Goal: Complete application form: Complete application form

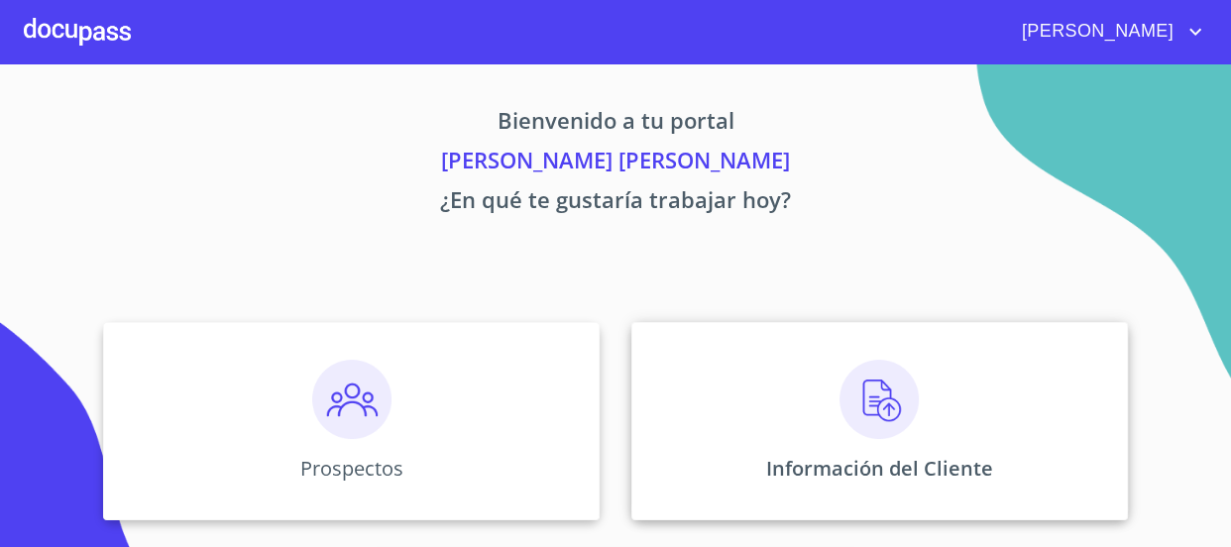
click at [883, 423] on img at bounding box center [878, 399] width 79 height 79
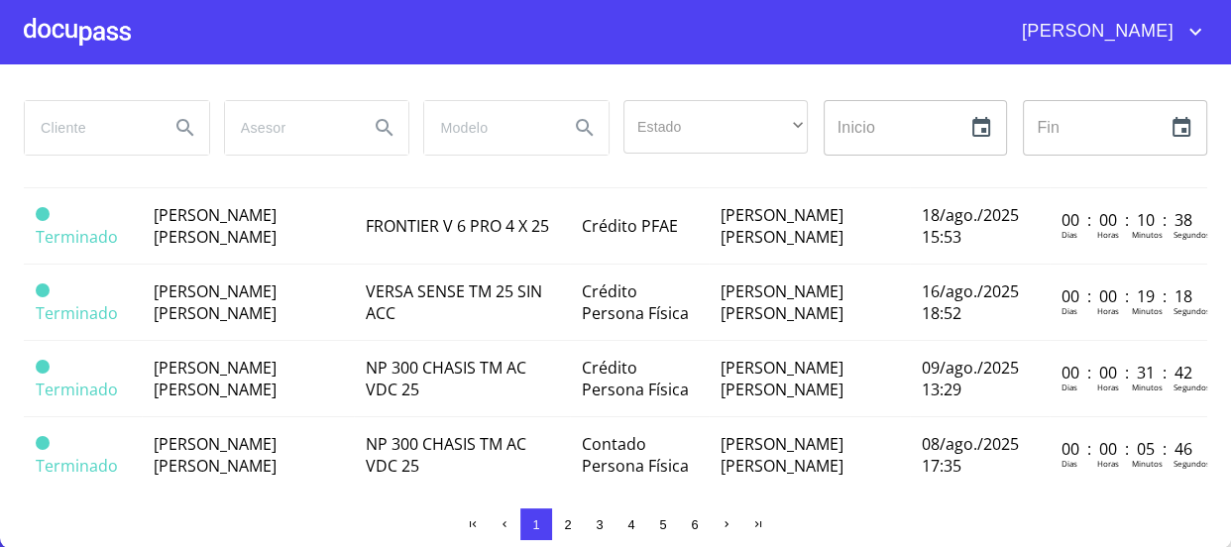
scroll to position [1351, 0]
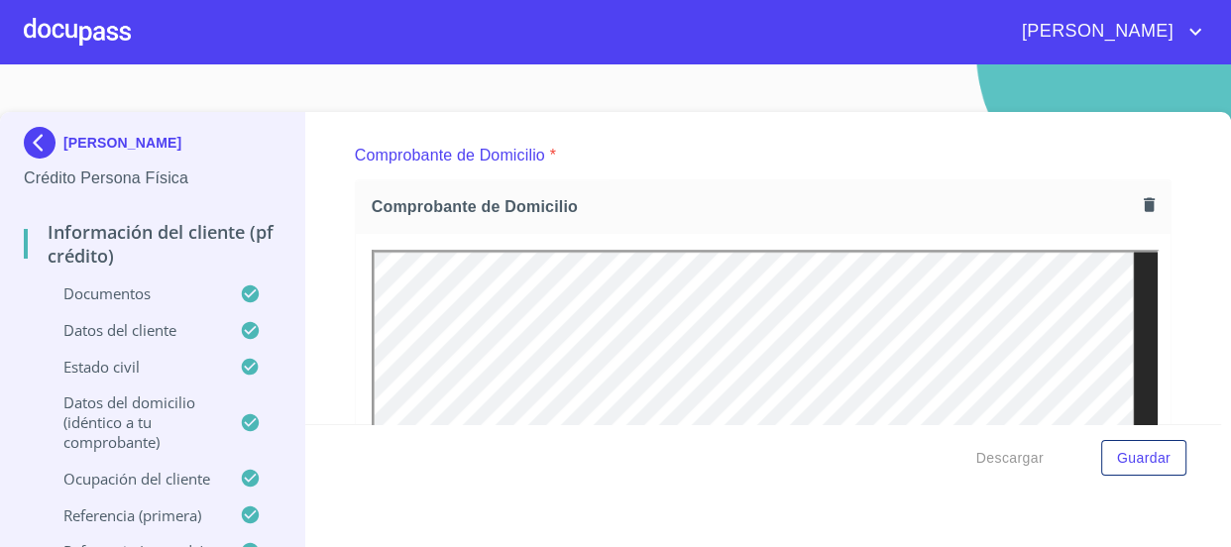
scroll to position [1080, 0]
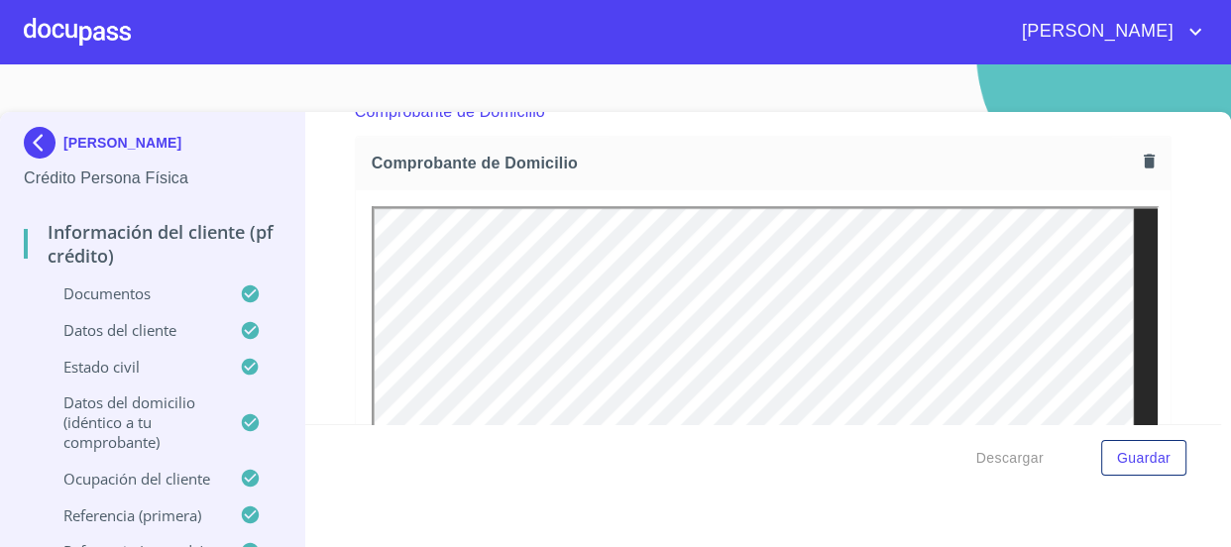
click at [44, 129] on img at bounding box center [44, 143] width 40 height 32
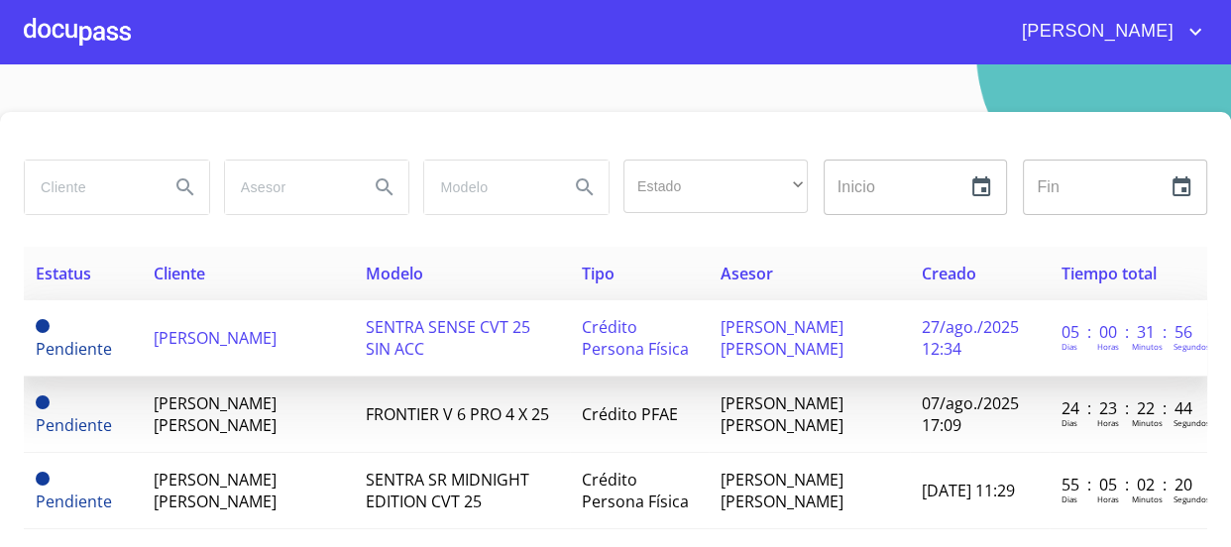
click at [272, 360] on td "[PERSON_NAME]" at bounding box center [248, 338] width 212 height 76
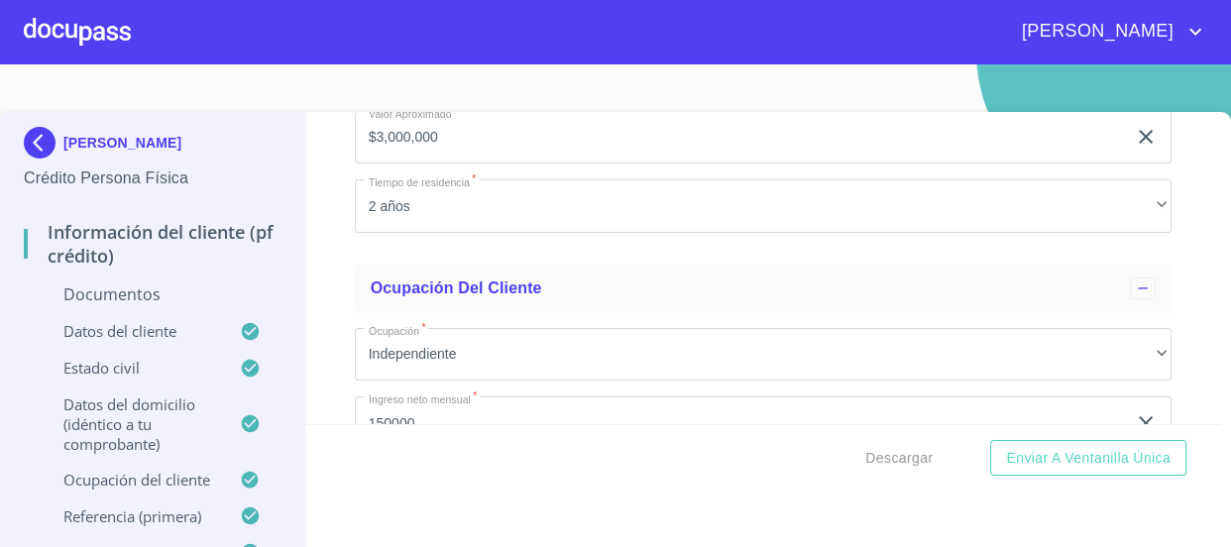
scroll to position [6035, 0]
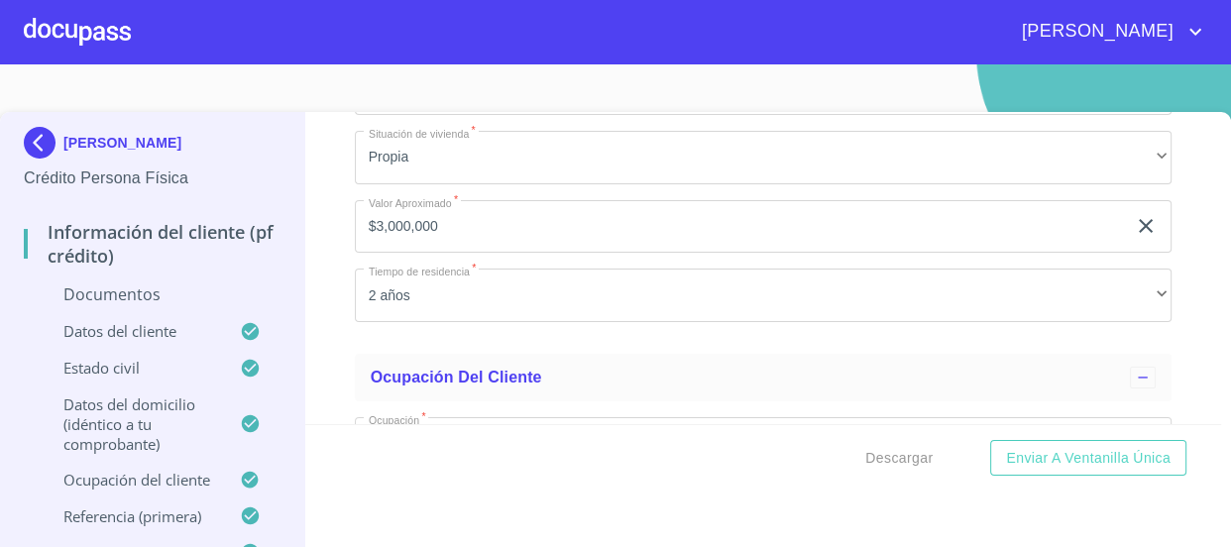
drag, startPoint x: 364, startPoint y: 323, endPoint x: 445, endPoint y: 327, distance: 81.4
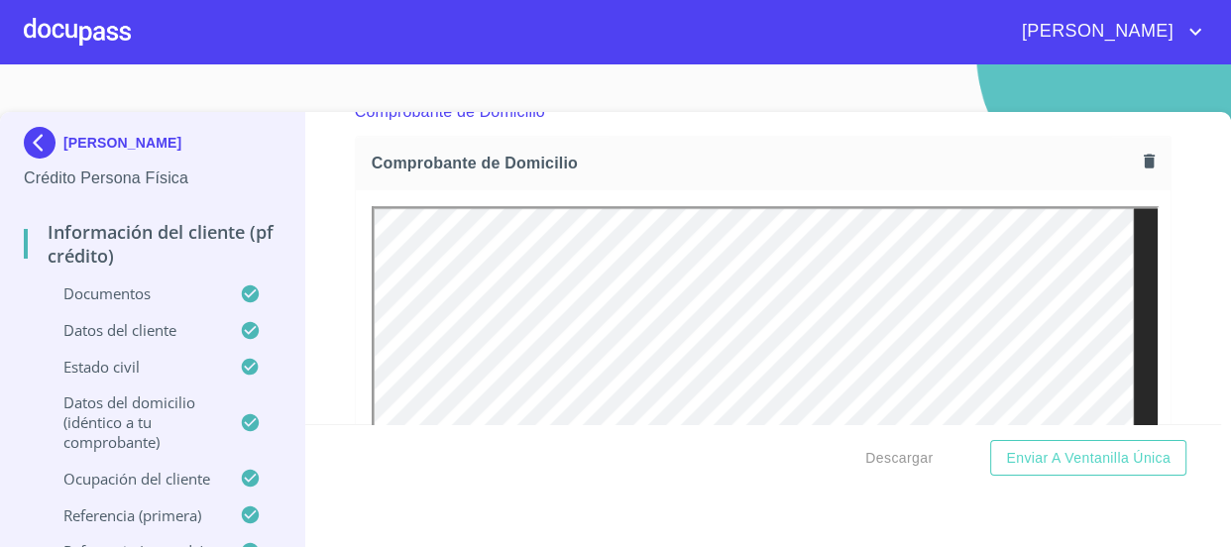
scroll to position [1169, 0]
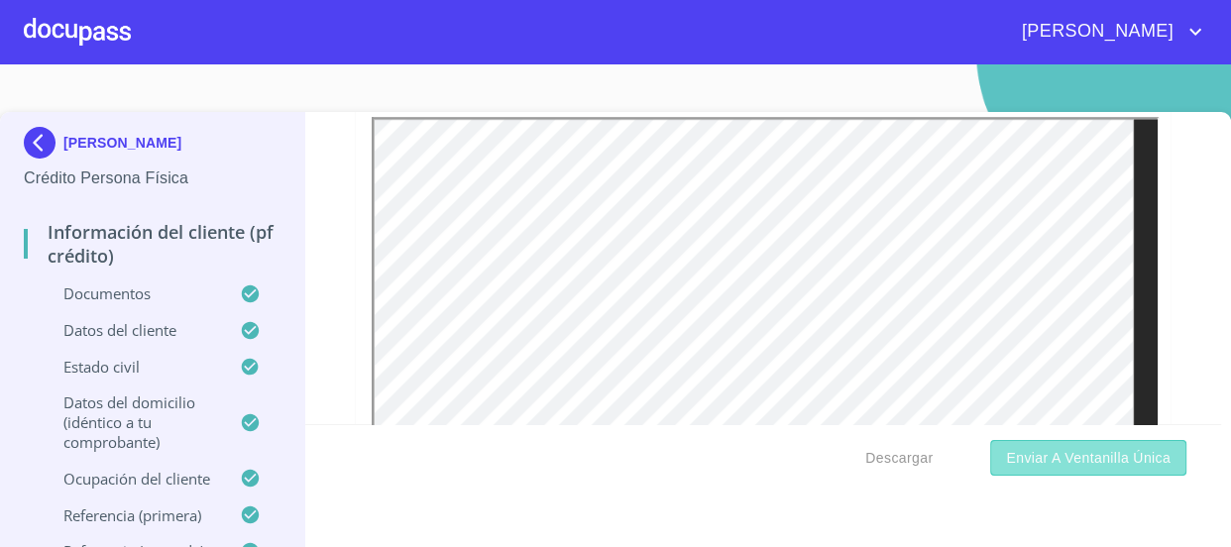
click at [1117, 467] on span "Enviar a Ventanilla única" at bounding box center [1088, 458] width 165 height 25
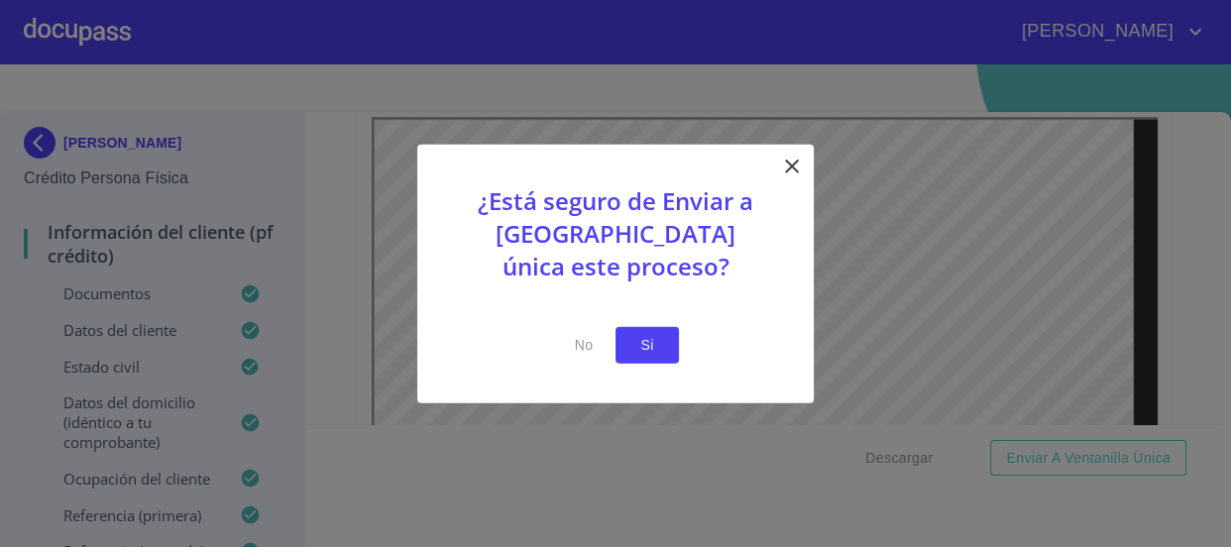
click at [659, 345] on span "Si" at bounding box center [647, 345] width 32 height 25
